Goal: Find specific page/section: Find specific page/section

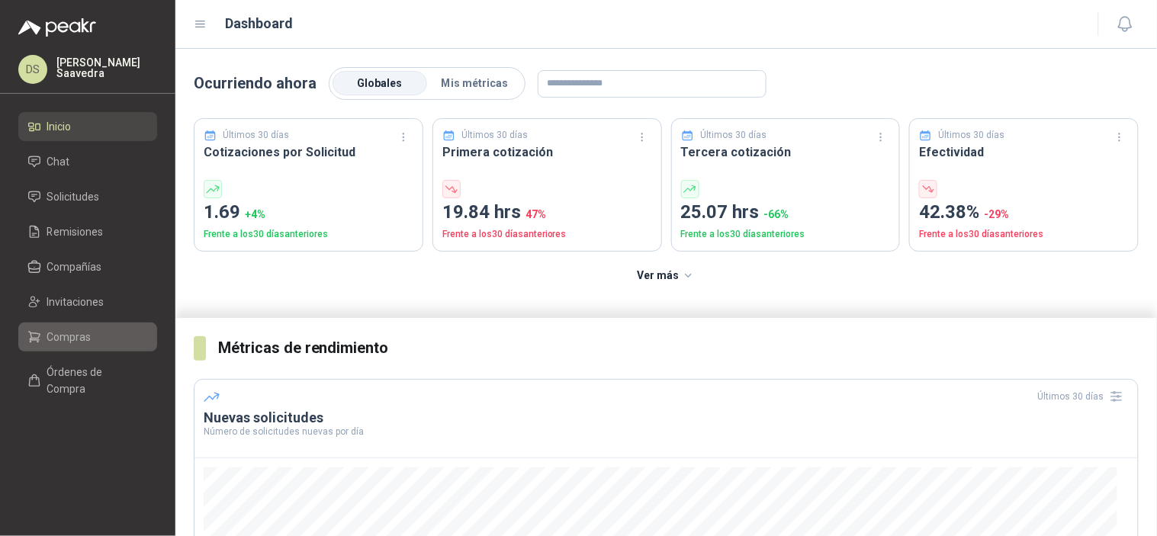
click at [59, 348] on link "Compras" at bounding box center [87, 337] width 139 height 29
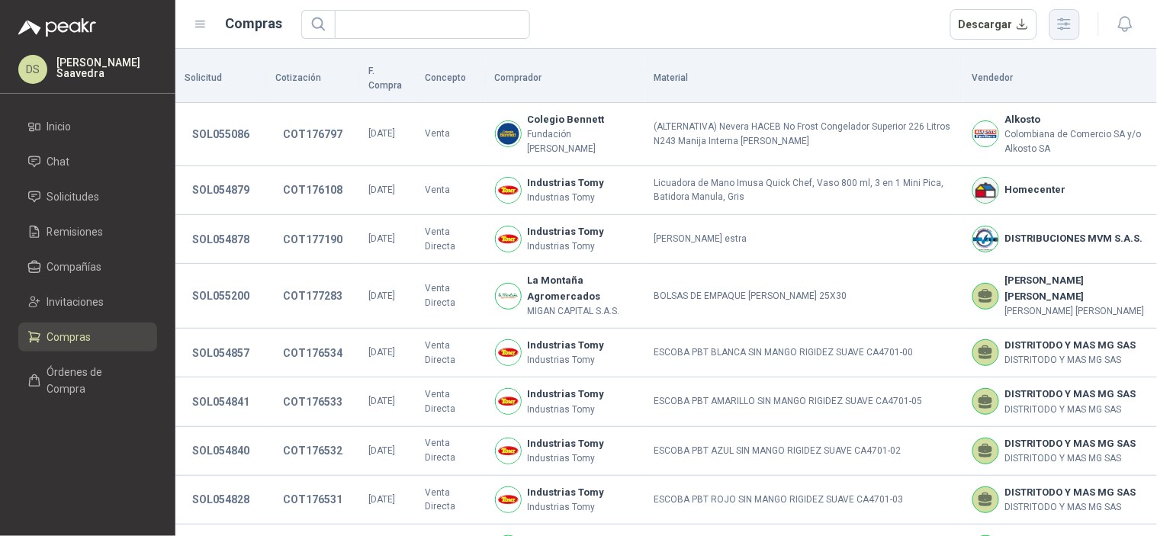
click at [1078, 13] on button "button" at bounding box center [1064, 24] width 31 height 31
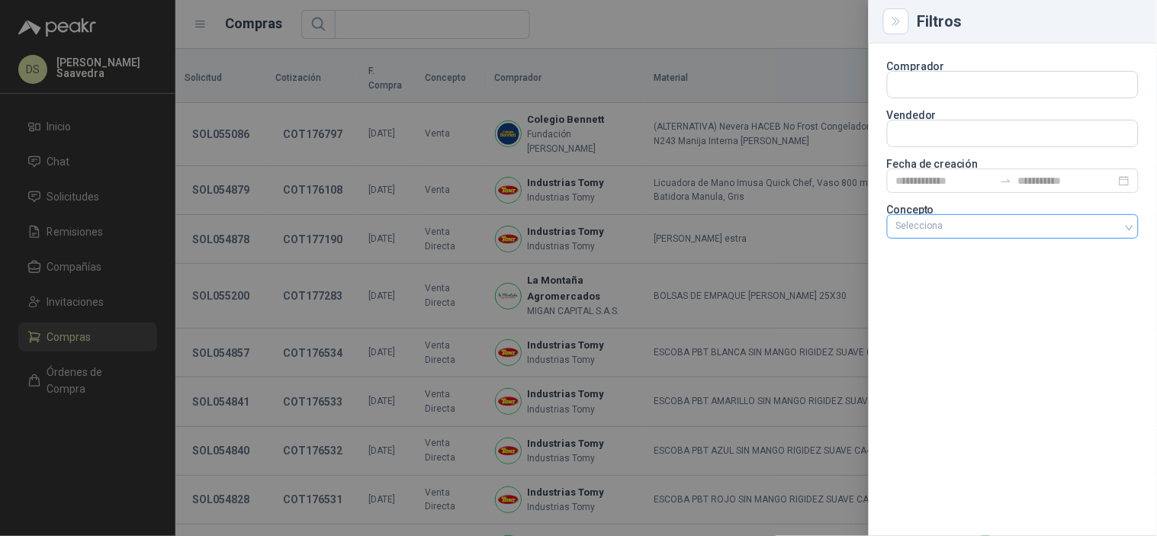
click at [965, 218] on div "Selecciona" at bounding box center [1013, 226] width 252 height 24
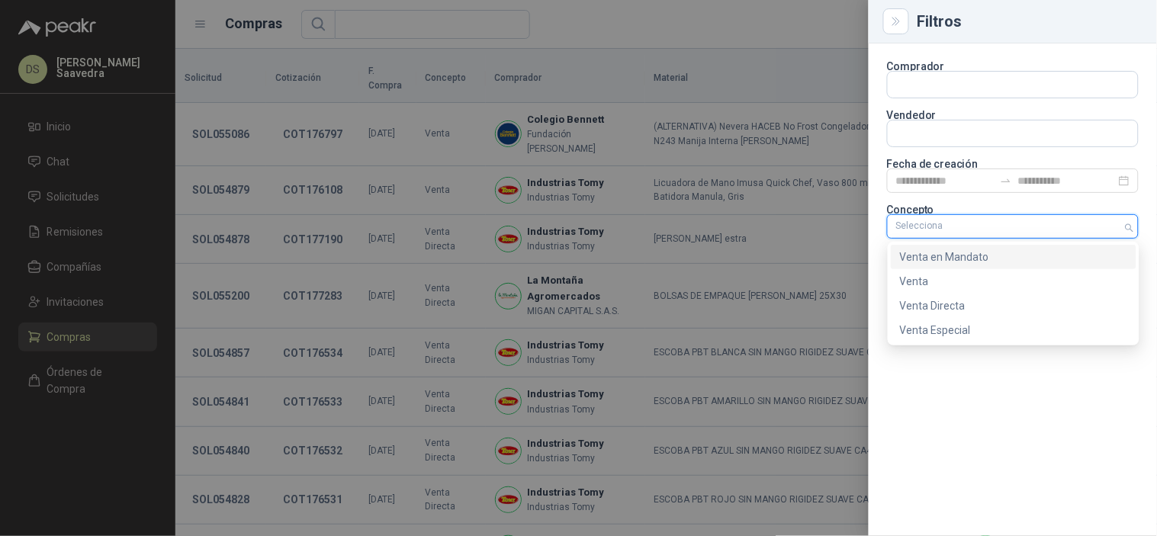
click at [956, 256] on div "Venta en Mandato" at bounding box center [1013, 257] width 227 height 17
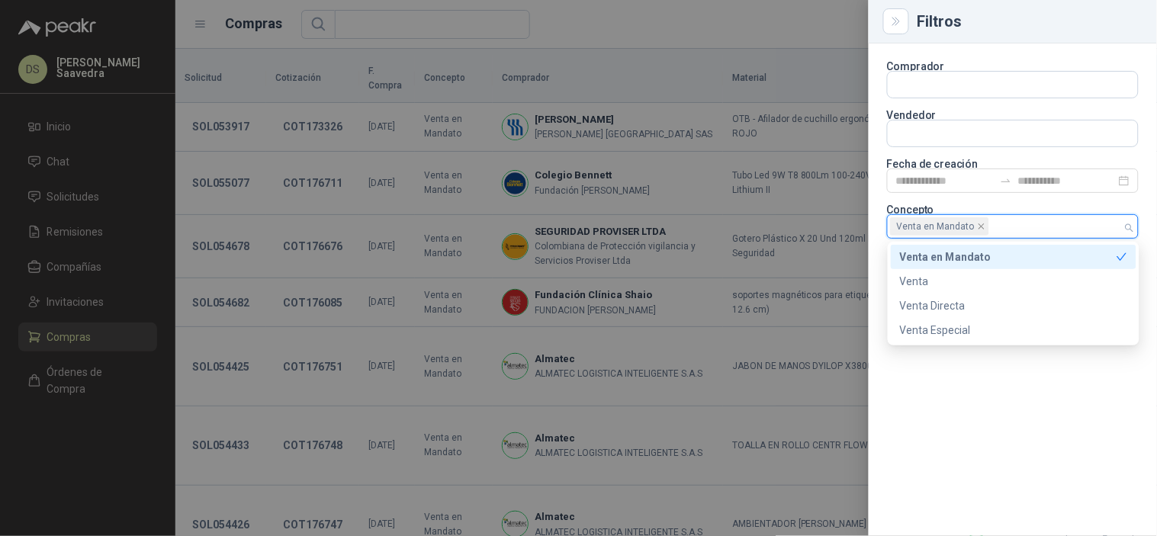
click at [765, 47] on div at bounding box center [578, 268] width 1157 height 536
